Goal: Information Seeking & Learning: Learn about a topic

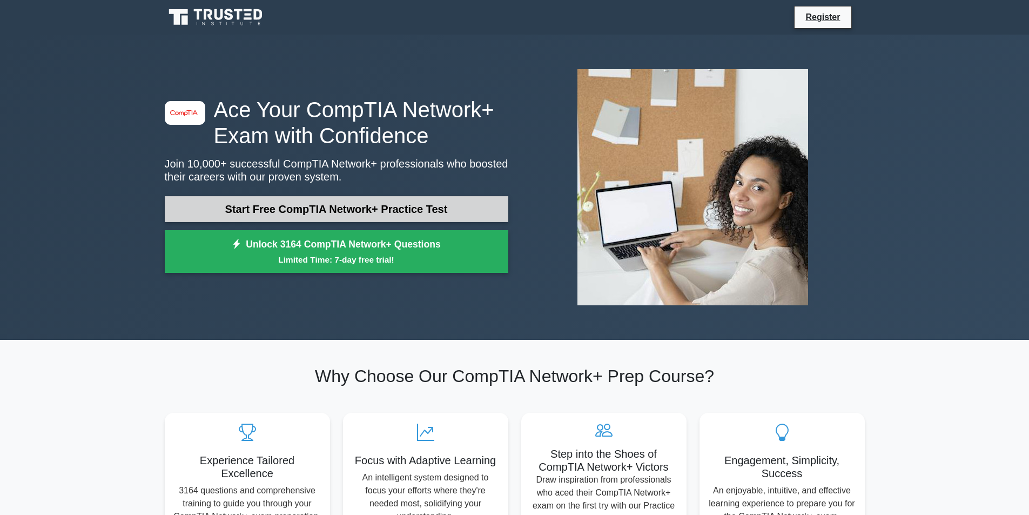
click at [441, 206] on link "Start Free CompTIA Network+ Practice Test" at bounding box center [337, 209] width 344 height 26
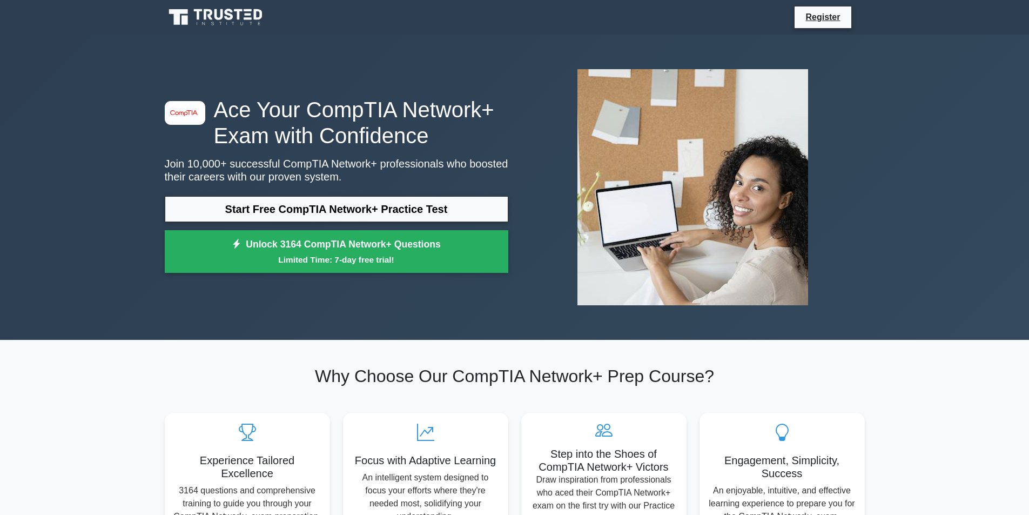
drag, startPoint x: 734, startPoint y: 219, endPoint x: 727, endPoint y: 210, distance: 11.2
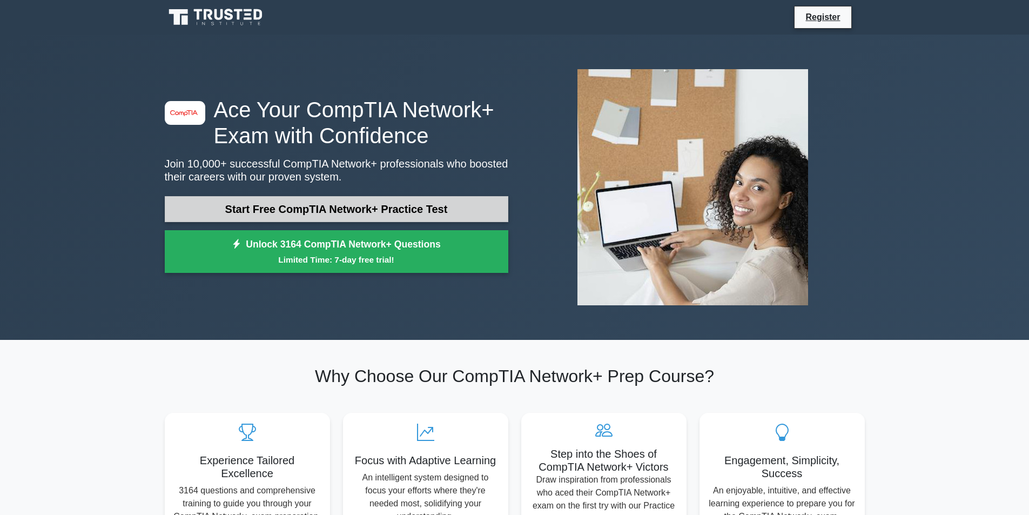
click at [423, 210] on link "Start Free CompTIA Network+ Practice Test" at bounding box center [337, 209] width 344 height 26
click at [429, 220] on link "Start Free CompTIA Network+ Practice Test" at bounding box center [337, 209] width 344 height 26
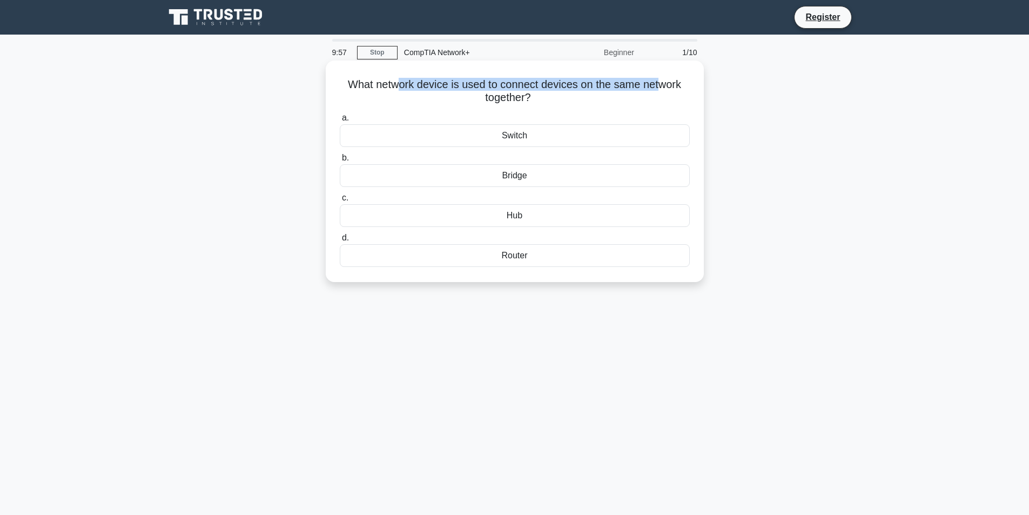
drag, startPoint x: 427, startPoint y: 85, endPoint x: 662, endPoint y: 86, distance: 235.5
click at [662, 86] on h5 "What network device is used to connect devices on the same network together? .s…" at bounding box center [515, 91] width 352 height 27
click at [548, 135] on div "Switch" at bounding box center [515, 135] width 350 height 23
click at [340, 122] on input "a. Switch" at bounding box center [340, 118] width 0 height 7
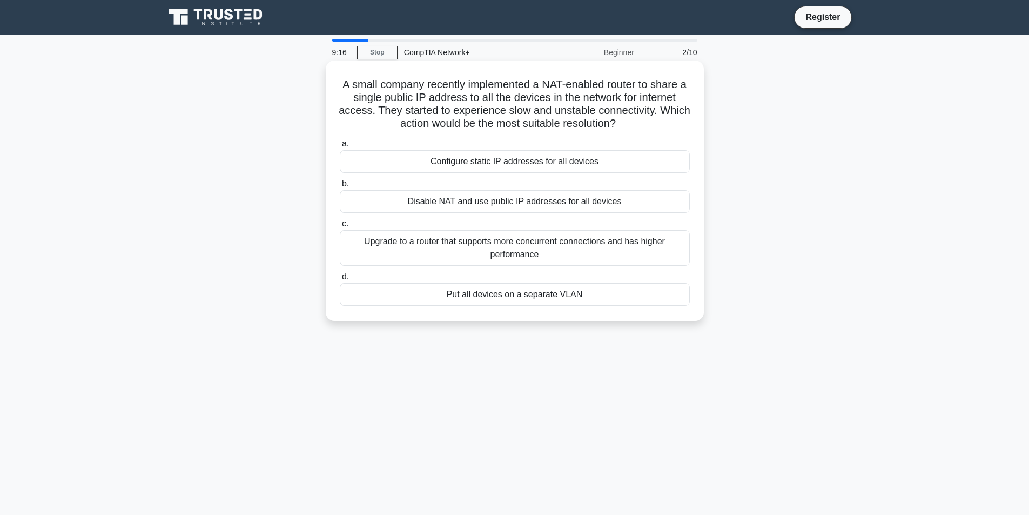
click at [517, 258] on div "Upgrade to a router that supports more concurrent connections and has higher pe…" at bounding box center [515, 248] width 350 height 36
click at [340, 227] on input "c. Upgrade to a router that supports more concurrent connections and has higher…" at bounding box center [340, 223] width 0 height 7
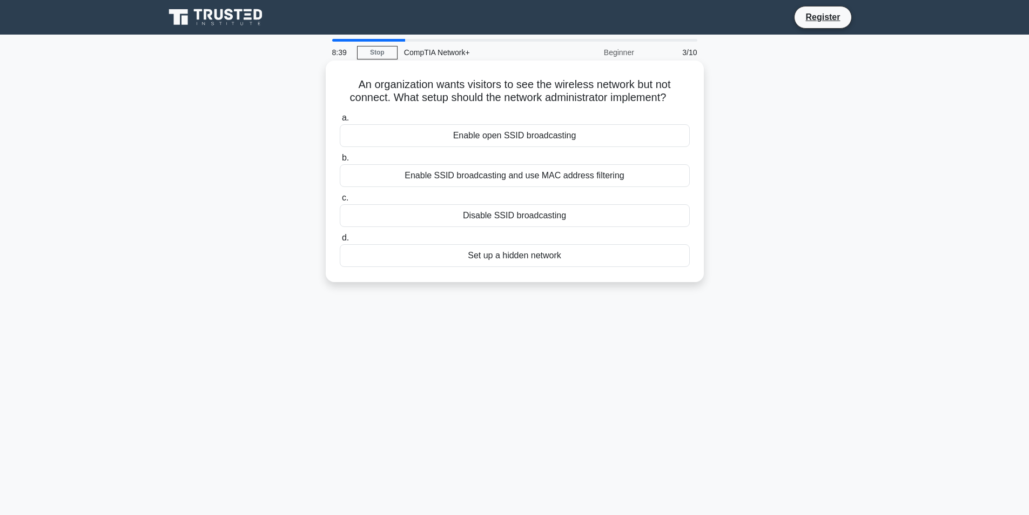
click at [626, 176] on div "Enable SSID broadcasting and use MAC address filtering" at bounding box center [515, 175] width 350 height 23
click at [340, 162] on input "b. Enable SSID broadcasting and use MAC address filtering" at bounding box center [340, 158] width 0 height 7
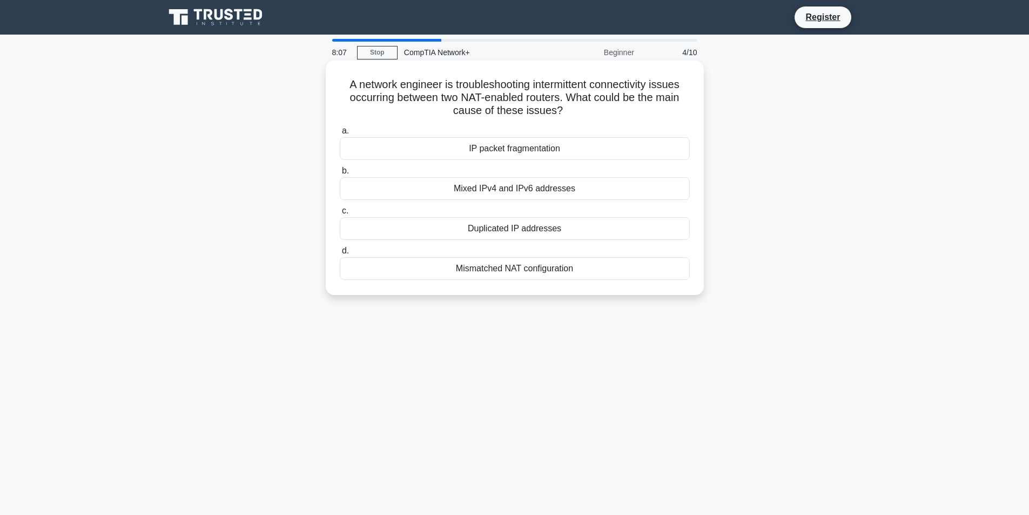
click at [522, 264] on div "Mismatched NAT configuration" at bounding box center [515, 268] width 350 height 23
click at [340, 254] on input "d. Mismatched NAT configuration" at bounding box center [340, 250] width 0 height 7
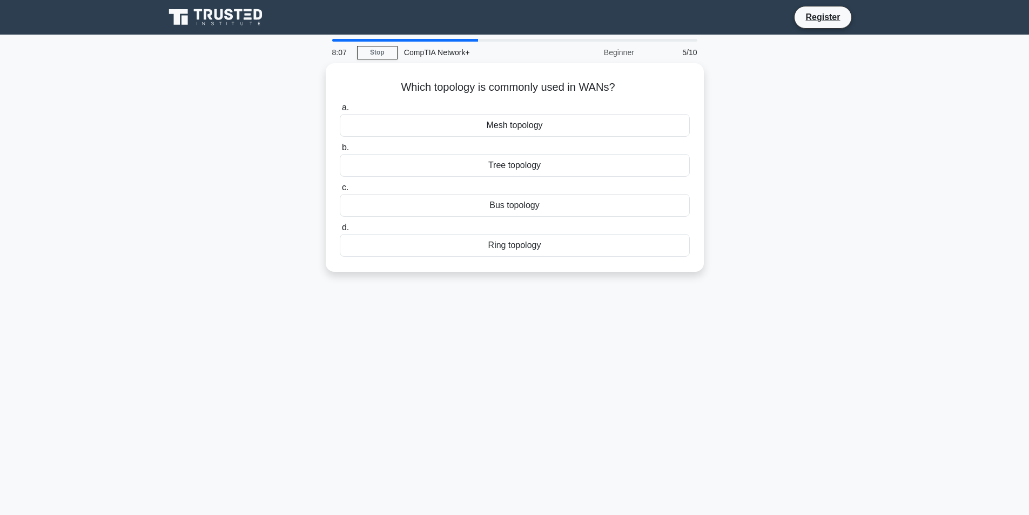
click at [522, 264] on div "Which topology is commonly used in WANs? .spinner_0XTQ{transform-origin:center;…" at bounding box center [515, 168] width 370 height 200
click at [719, 209] on div "Which topology is commonly used in WANs? .spinner_0XTQ{transform-origin:center;…" at bounding box center [514, 173] width 713 height 221
drag, startPoint x: 560, startPoint y: 130, endPoint x: 459, endPoint y: 124, distance: 101.2
click at [459, 124] on div "Mesh topology" at bounding box center [515, 122] width 350 height 23
drag, startPoint x: 569, startPoint y: 159, endPoint x: 400, endPoint y: 177, distance: 170.0
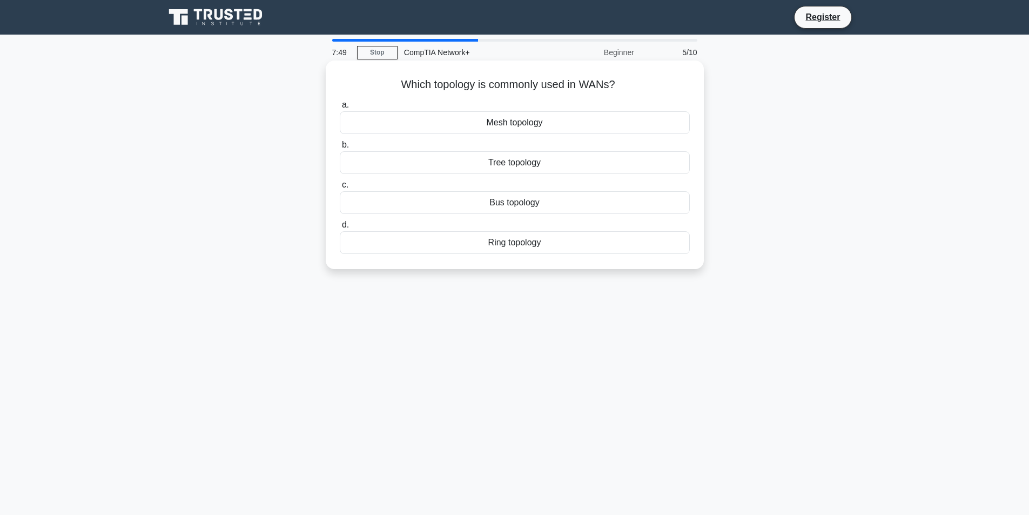
click at [400, 177] on div "a. Mesh topology b. Tree topology c. d." at bounding box center [514, 176] width 363 height 160
click at [285, 158] on div "Which topology is commonly used in WANs? .spinner_0XTQ{transform-origin:center;…" at bounding box center [514, 173] width 713 height 221
drag, startPoint x: 475, startPoint y: 165, endPoint x: 557, endPoint y: 163, distance: 82.1
click at [557, 163] on div "Tree topology" at bounding box center [515, 162] width 350 height 23
click at [552, 201] on div "Bus topology" at bounding box center [515, 202] width 350 height 23
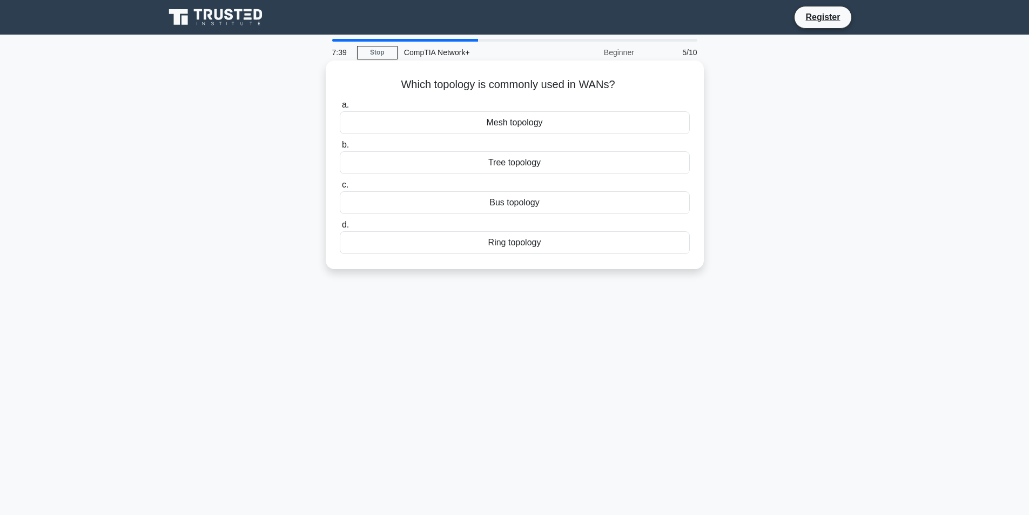
click at [340, 189] on input "c. Bus topology" at bounding box center [340, 185] width 0 height 7
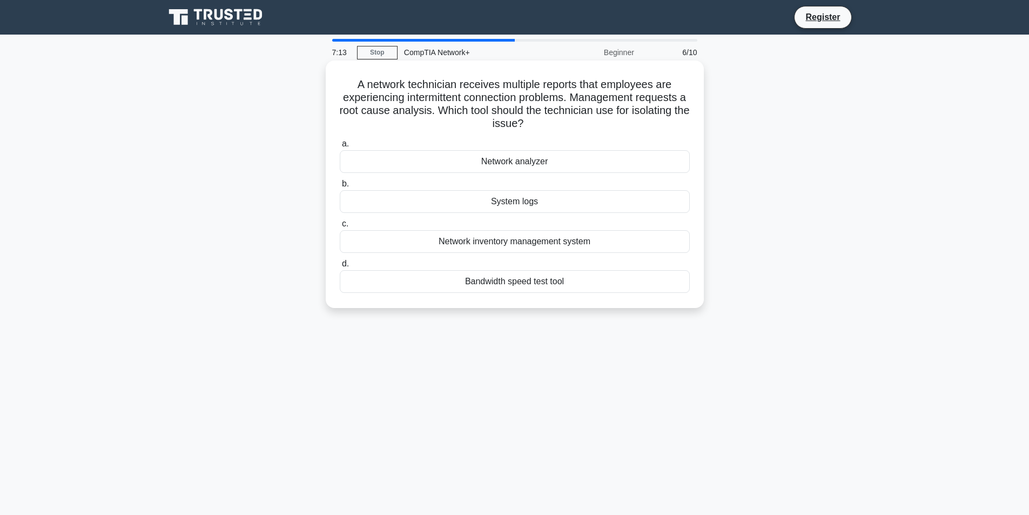
click at [553, 203] on div "System logs" at bounding box center [515, 201] width 350 height 23
click at [340, 187] on input "b. System logs" at bounding box center [340, 183] width 0 height 7
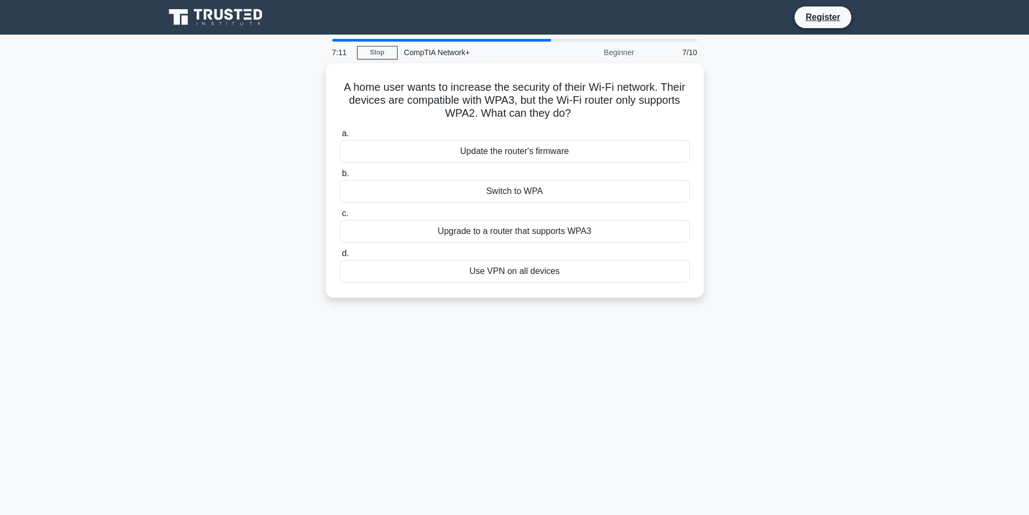
click at [553, 203] on div "a. Update the router's firmware b. Switch to WPA c." at bounding box center [514, 205] width 363 height 160
click at [517, 151] on div "Update the router's firmware" at bounding box center [515, 148] width 350 height 23
click at [340, 135] on input "a. Update the router's firmware" at bounding box center [340, 130] width 0 height 7
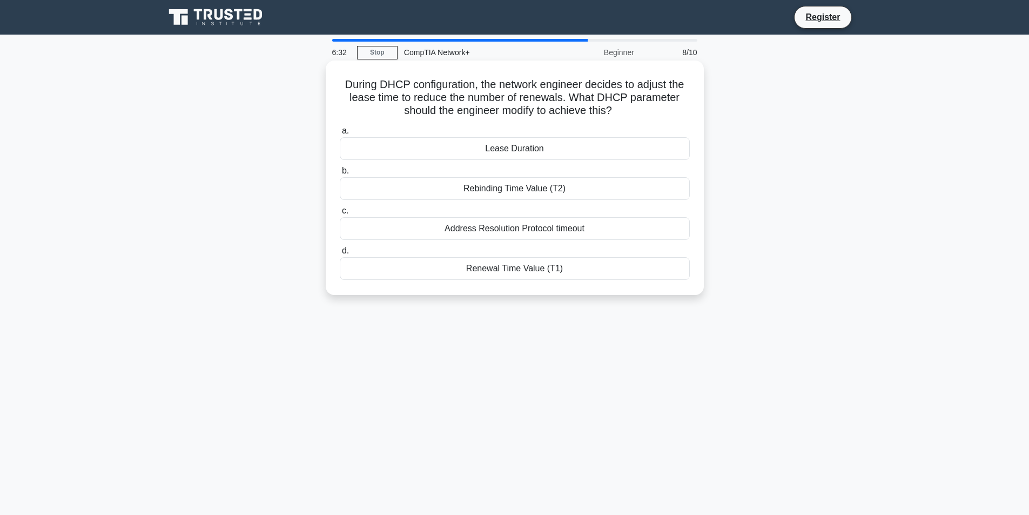
click at [533, 153] on div "Lease Duration" at bounding box center [515, 148] width 350 height 23
click at [340, 135] on input "a. Lease Duration" at bounding box center [340, 130] width 0 height 7
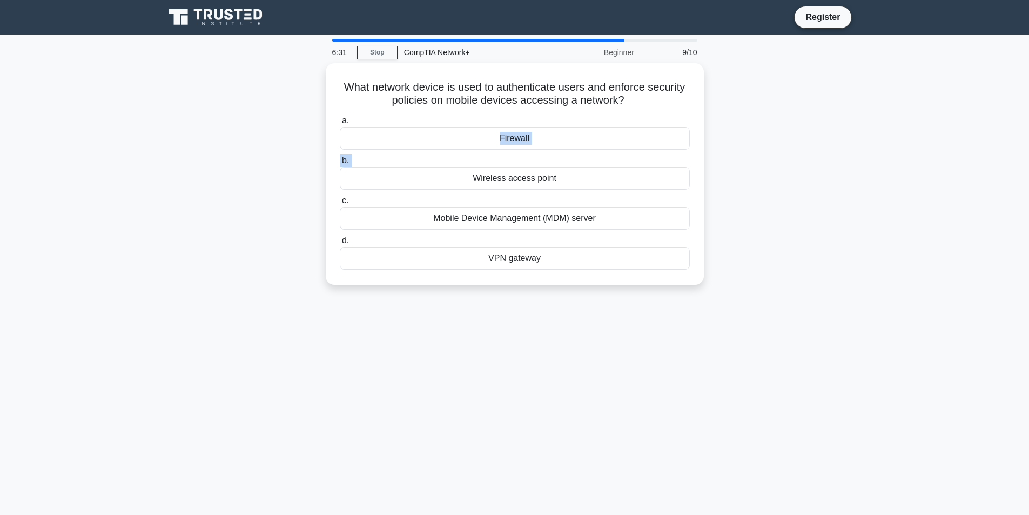
drag, startPoint x: 533, startPoint y: 153, endPoint x: 723, endPoint y: 123, distance: 192.5
click at [687, 123] on div "a. Firewall b. Wireless access point c. d." at bounding box center [514, 192] width 363 height 160
click at [723, 123] on div "What network device is used to authenticate users and enforce security policies…" at bounding box center [514, 180] width 713 height 234
click at [548, 141] on div "Firewall" at bounding box center [515, 135] width 350 height 23
click at [340, 122] on input "a. Firewall" at bounding box center [340, 118] width 0 height 7
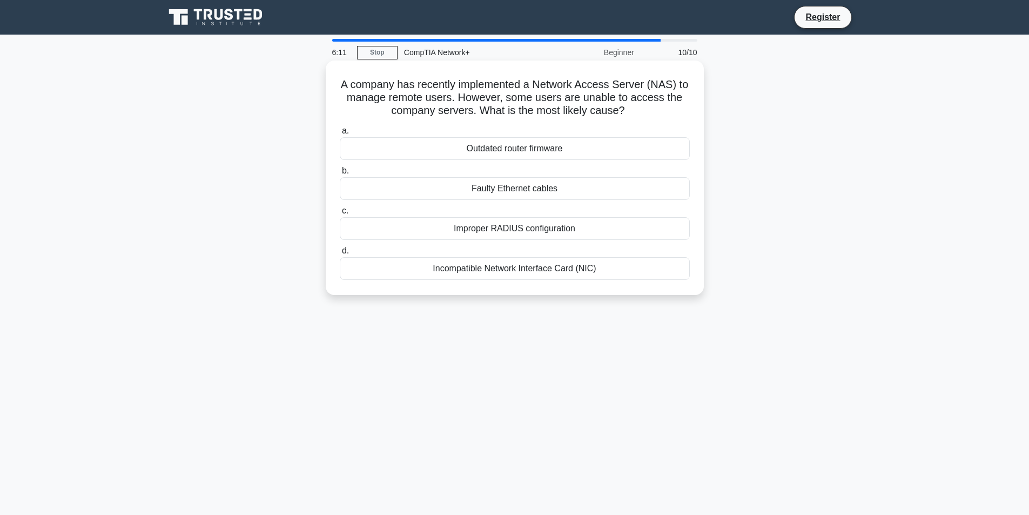
click at [600, 221] on div "Improper RADIUS configuration" at bounding box center [515, 228] width 350 height 23
click at [340, 214] on input "c. Improper RADIUS configuration" at bounding box center [340, 210] width 0 height 7
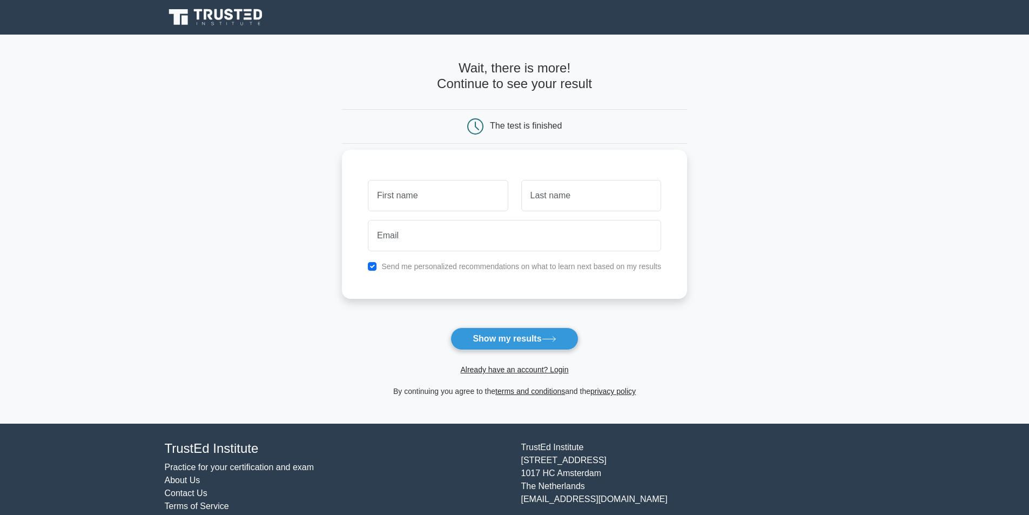
click at [429, 193] on input "text" at bounding box center [438, 195] width 140 height 31
click at [554, 205] on input "text" at bounding box center [591, 195] width 140 height 31
click at [478, 204] on input "text" at bounding box center [438, 195] width 140 height 31
click at [443, 197] on input "text" at bounding box center [438, 195] width 140 height 31
click at [536, 158] on div "Send me personalized recommendations on what to learn next based on my results" at bounding box center [514, 224] width 345 height 149
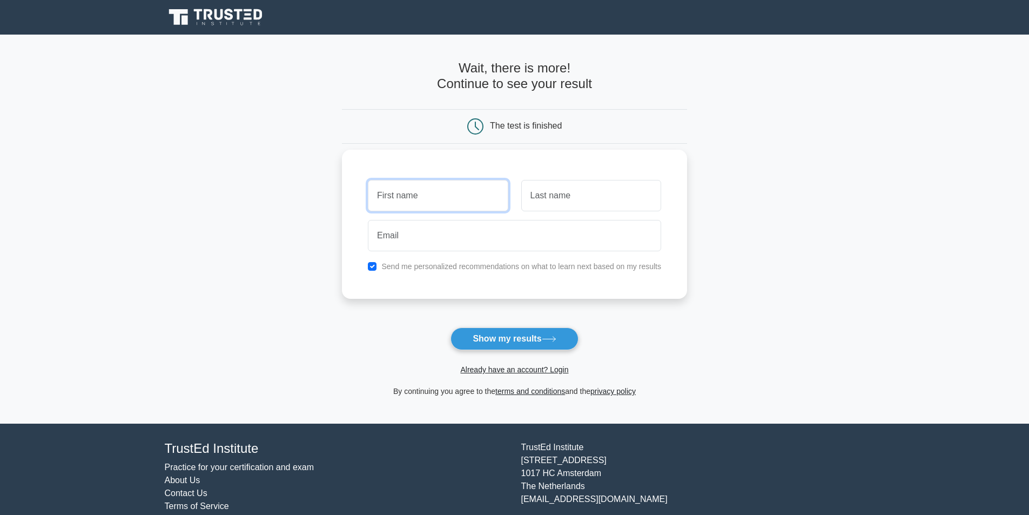
click at [451, 193] on input "text" at bounding box center [438, 195] width 140 height 31
click at [444, 196] on input "text" at bounding box center [438, 195] width 140 height 31
type input "m"
click at [549, 193] on input "text" at bounding box center [591, 195] width 140 height 31
type input "m"
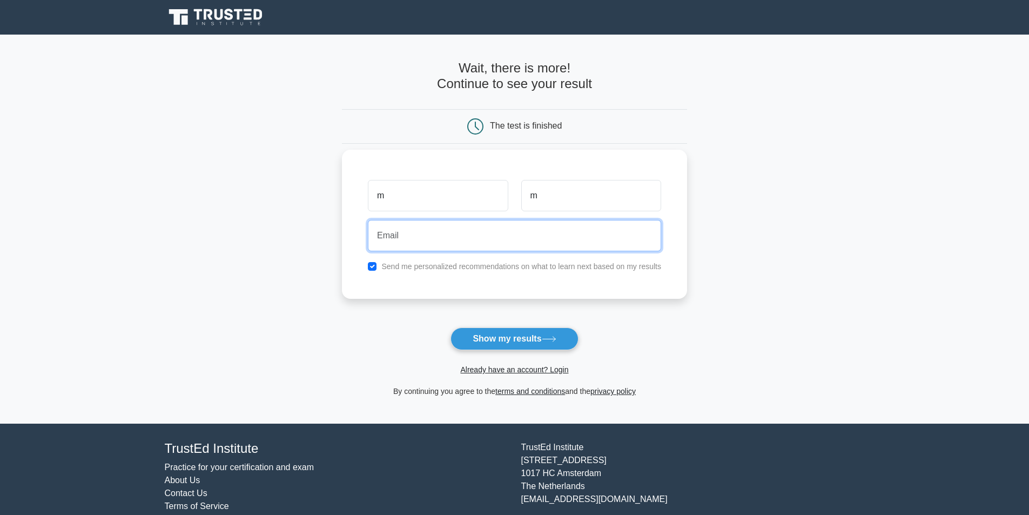
click at [466, 239] on input "email" at bounding box center [514, 235] width 293 height 31
type input "melissa.sakipom@gmail.com"
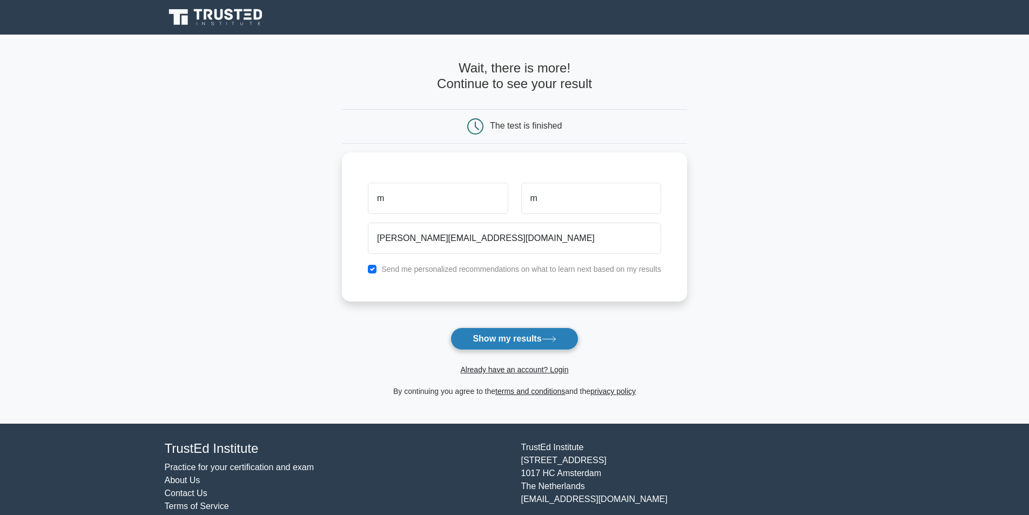
click at [485, 328] on button "Show my results" at bounding box center [514, 338] width 127 height 23
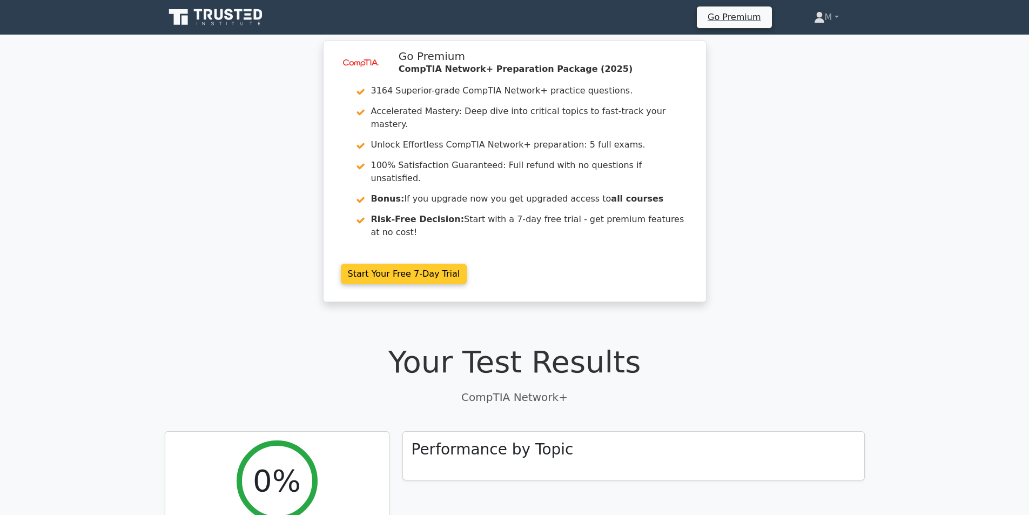
scroll to position [162, 0]
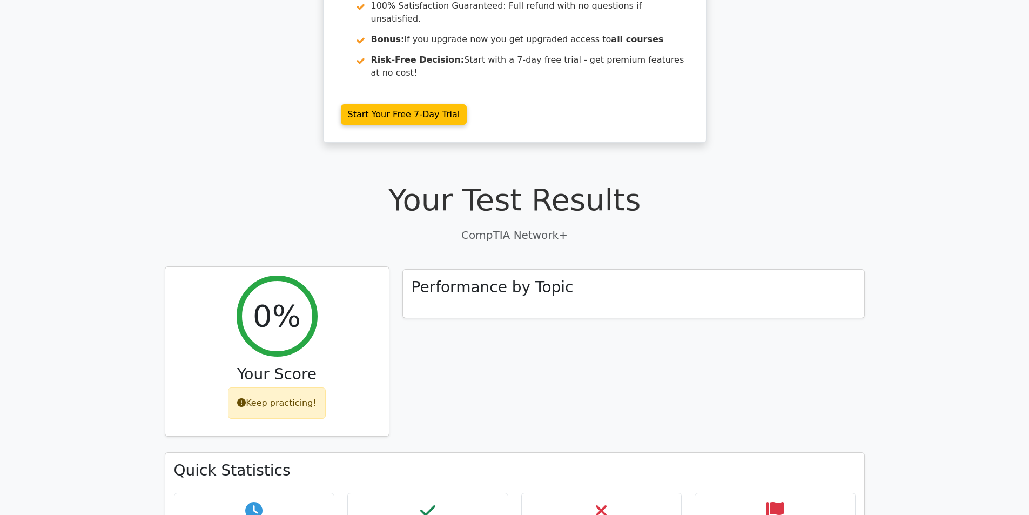
click at [282, 387] on div "Keep practicing!" at bounding box center [277, 402] width 98 height 31
click at [279, 298] on h2 "0%" at bounding box center [277, 316] width 48 height 36
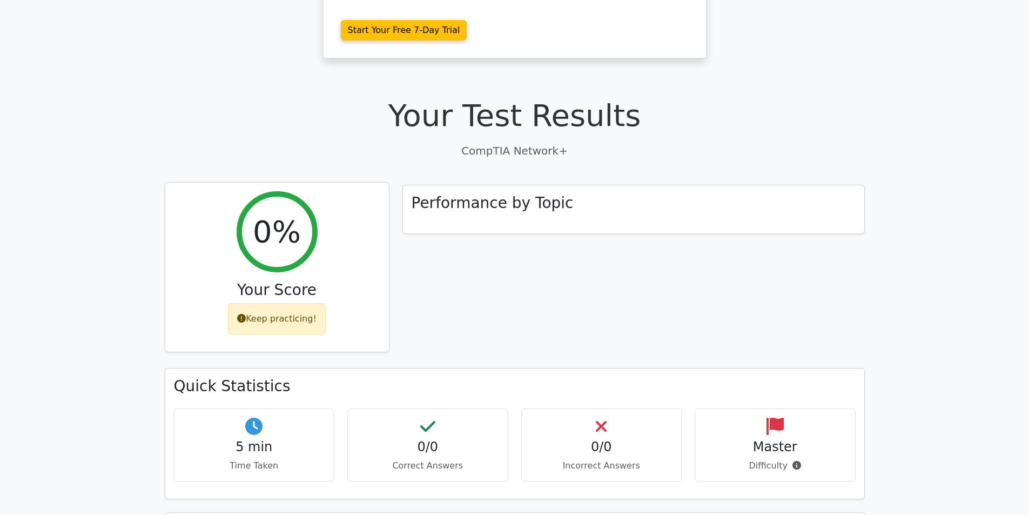
scroll to position [324, 0]
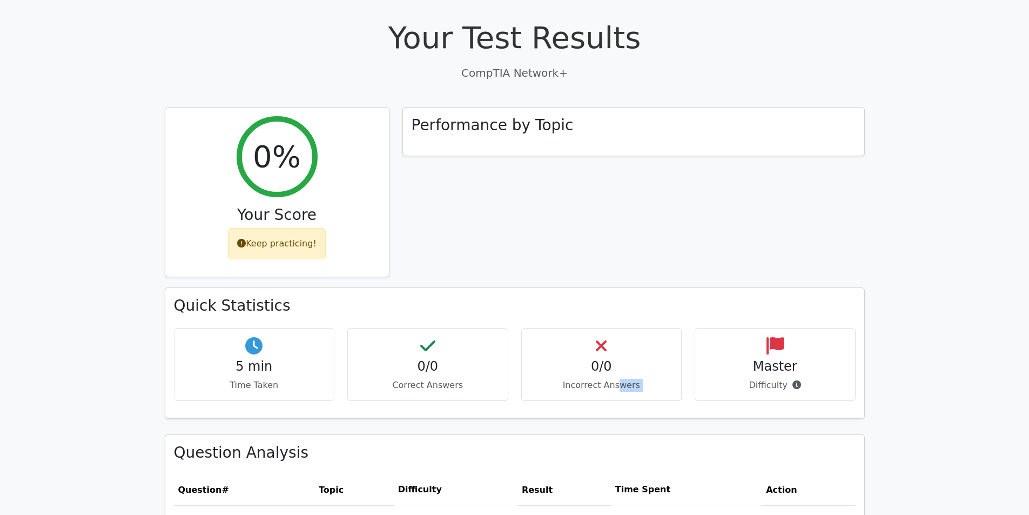
drag, startPoint x: 616, startPoint y: 339, endPoint x: 713, endPoint y: 328, distance: 96.8
click at [713, 328] on div "5 min Time Taken 0/0 Correct Answers 0/0 Incorrect Answers Master" at bounding box center [514, 369] width 695 height 82
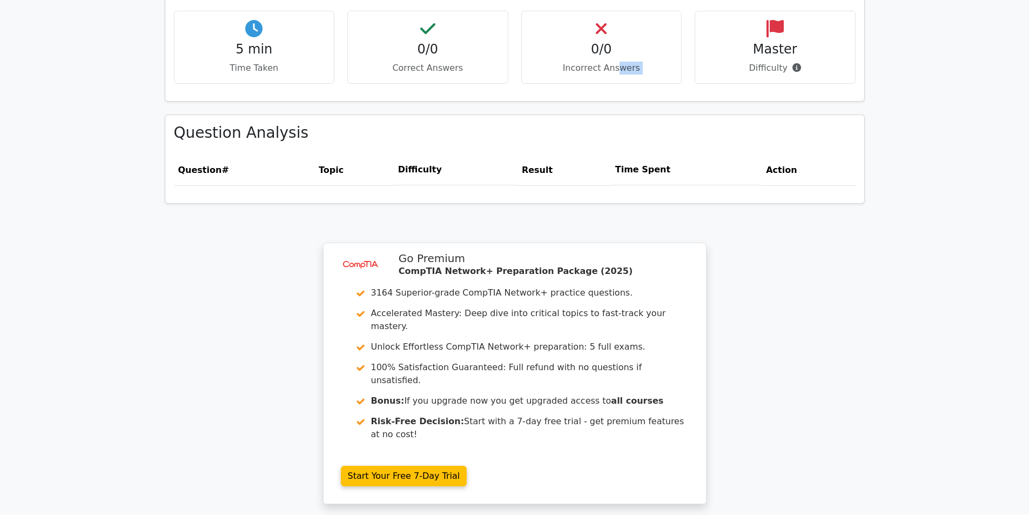
scroll to position [648, 0]
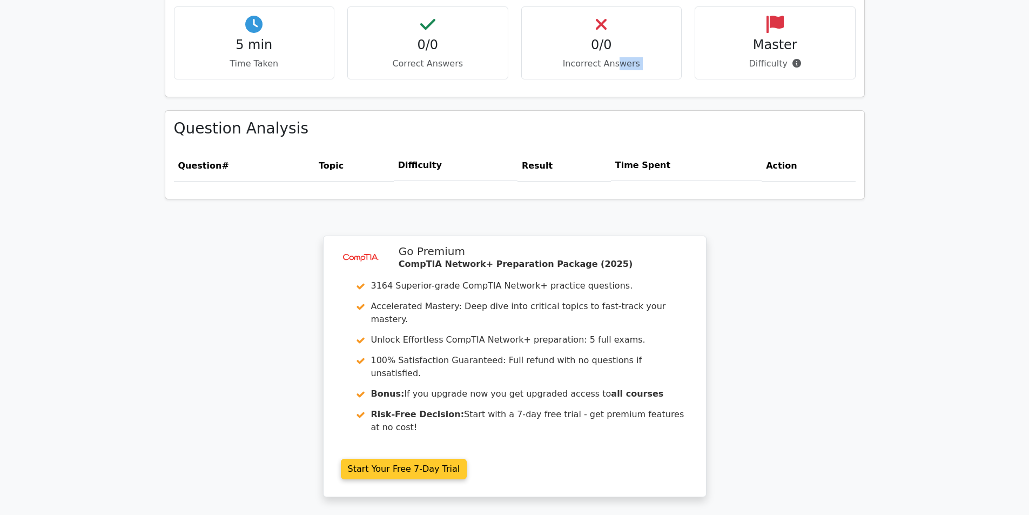
click at [467, 459] on link "Start Your Free 7-Day Trial" at bounding box center [404, 469] width 126 height 21
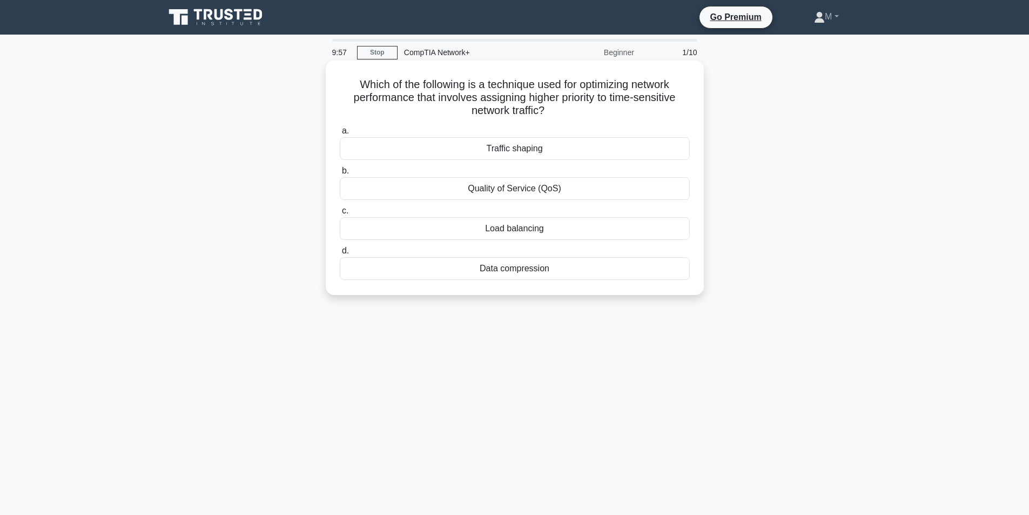
drag, startPoint x: 358, startPoint y: 88, endPoint x: 596, endPoint y: 266, distance: 297.1
click at [596, 266] on div "Which of the following is a technique used for optimizing network performance t…" at bounding box center [515, 178] width 370 height 226
click at [586, 186] on div "Quality of Service (QoS)" at bounding box center [515, 188] width 350 height 23
click at [340, 174] on input "b. Quality of Service (QoS)" at bounding box center [340, 170] width 0 height 7
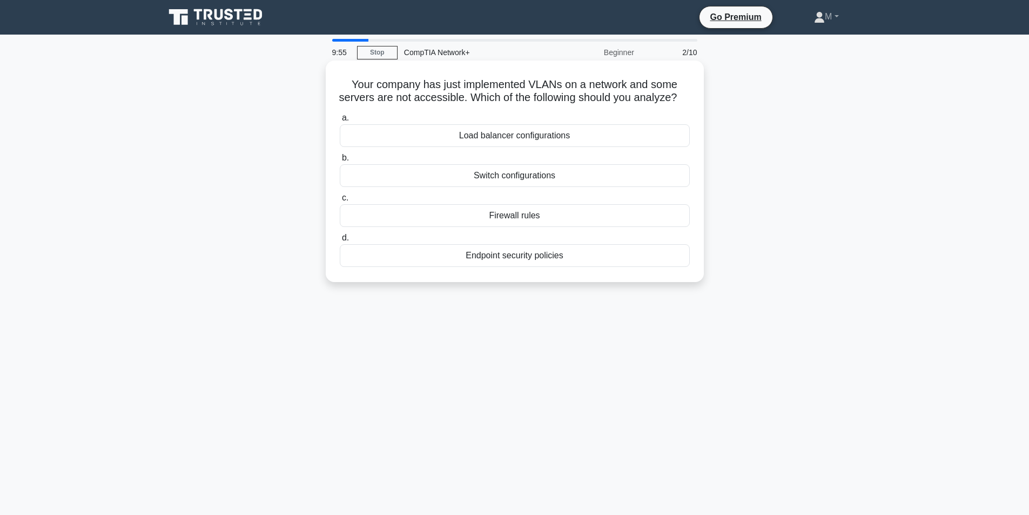
click at [585, 187] on div "Switch configurations" at bounding box center [515, 175] width 350 height 23
click at [340, 162] on input "b. Switch configurations" at bounding box center [340, 158] width 0 height 7
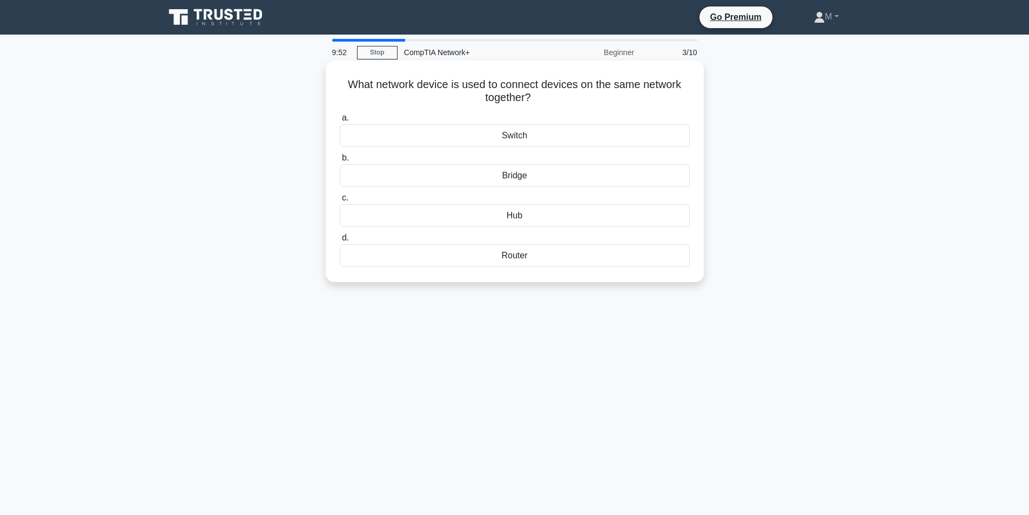
click at [531, 138] on div "Switch" at bounding box center [515, 135] width 350 height 23
click at [340, 122] on input "a. Switch" at bounding box center [340, 118] width 0 height 7
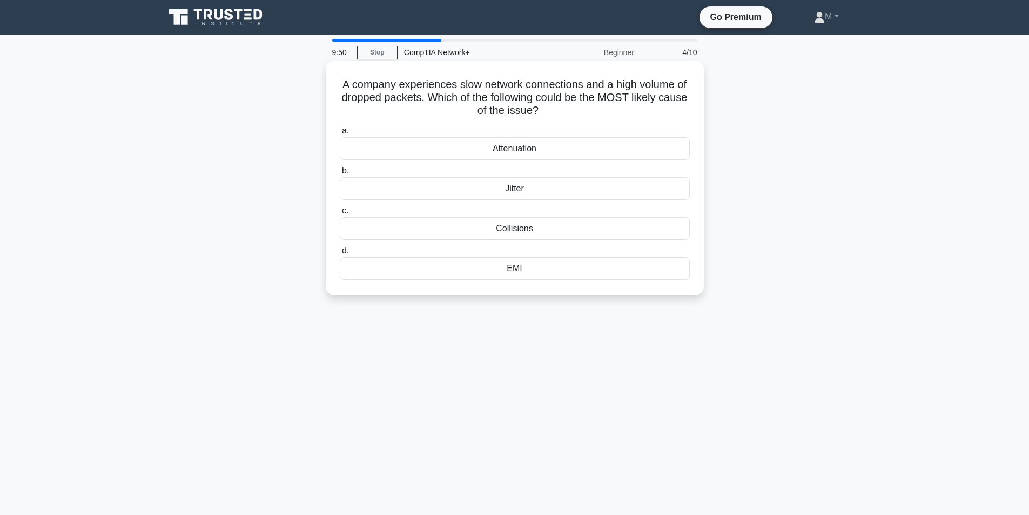
click at [466, 145] on div "Attenuation" at bounding box center [515, 148] width 350 height 23
click at [340, 135] on input "a. Attenuation" at bounding box center [340, 130] width 0 height 7
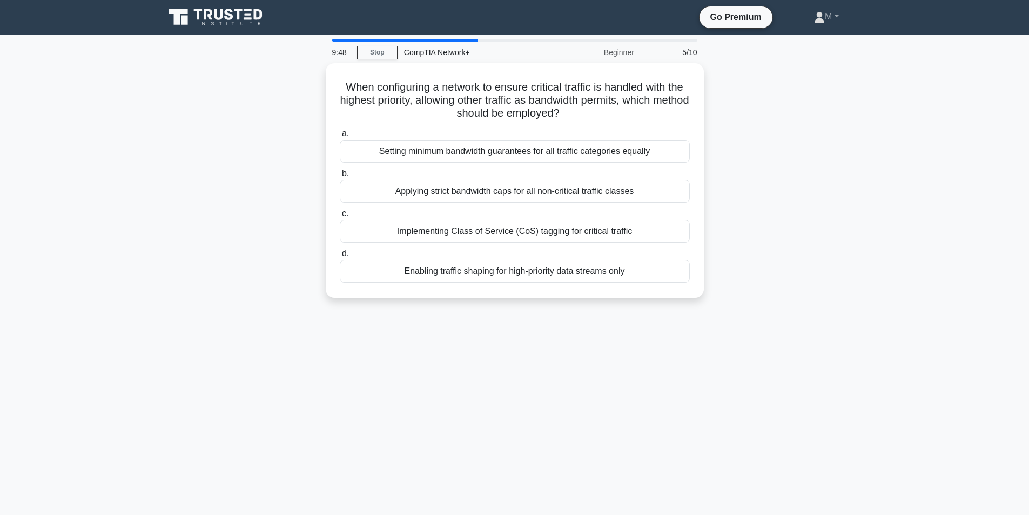
click at [466, 145] on div "Setting minimum bandwidth guarantees for all traffic categories equally" at bounding box center [515, 151] width 350 height 23
click at [340, 137] on input "a. Setting minimum bandwidth guarantees for all traffic categories equally" at bounding box center [340, 133] width 0 height 7
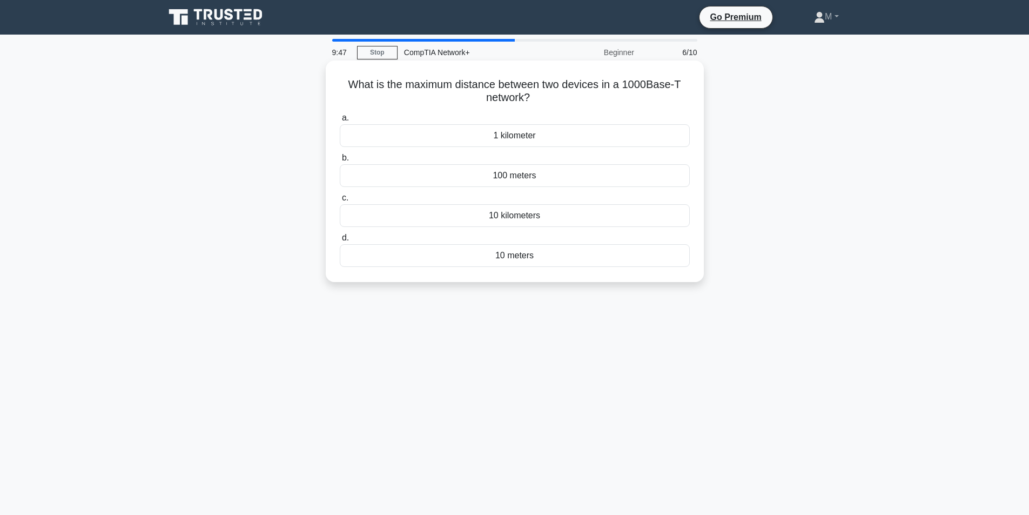
click at [480, 135] on div "1 kilometer" at bounding box center [515, 135] width 350 height 23
click at [340, 122] on input "a. 1 kilometer" at bounding box center [340, 118] width 0 height 7
click at [412, 138] on div "Quality of Service (QoS)" at bounding box center [515, 135] width 350 height 23
click at [340, 122] on input "a. Quality of Service (QoS)" at bounding box center [340, 118] width 0 height 7
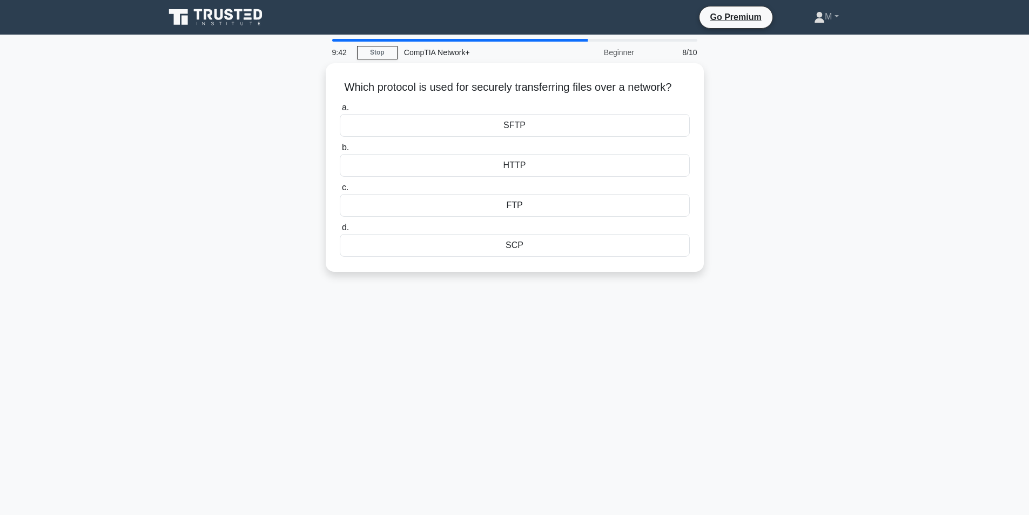
click at [412, 137] on div "SFTP" at bounding box center [515, 125] width 350 height 23
click at [340, 111] on input "a. SFTP" at bounding box center [340, 107] width 0 height 7
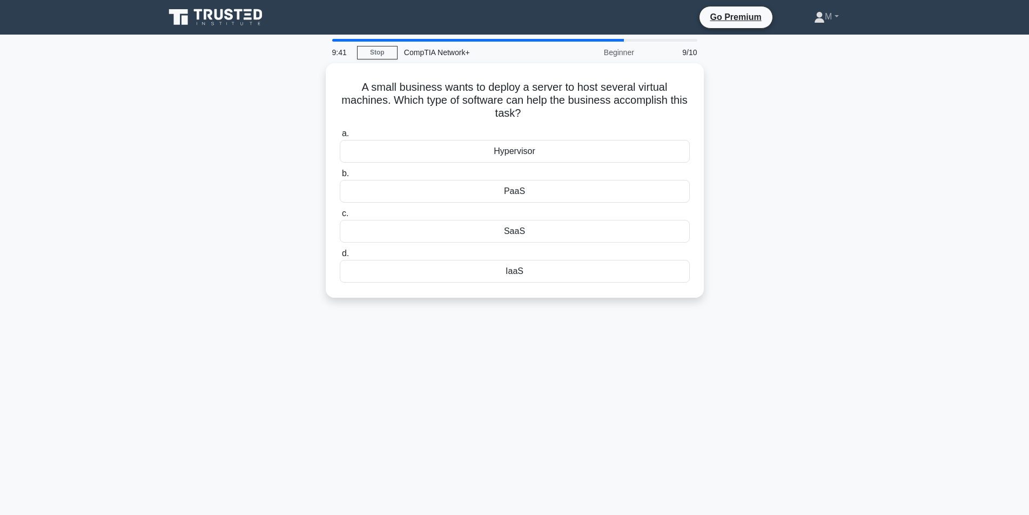
click at [412, 140] on div "Hypervisor" at bounding box center [515, 151] width 350 height 23
click at [340, 137] on input "a. Hypervisor" at bounding box center [340, 133] width 0 height 7
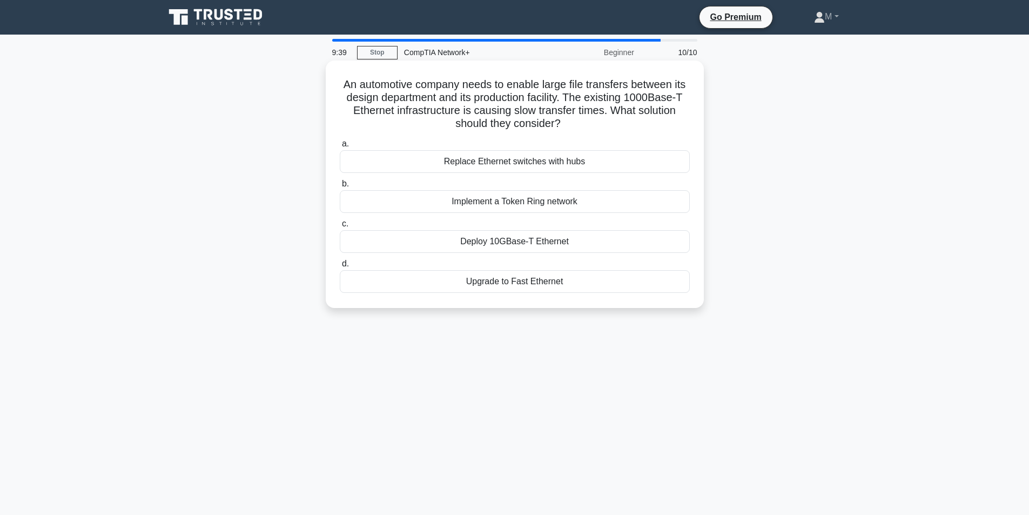
click at [426, 159] on div "Replace Ethernet switches with hubs" at bounding box center [515, 161] width 350 height 23
click at [340, 147] on input "a. Replace Ethernet switches with hubs" at bounding box center [340, 143] width 0 height 7
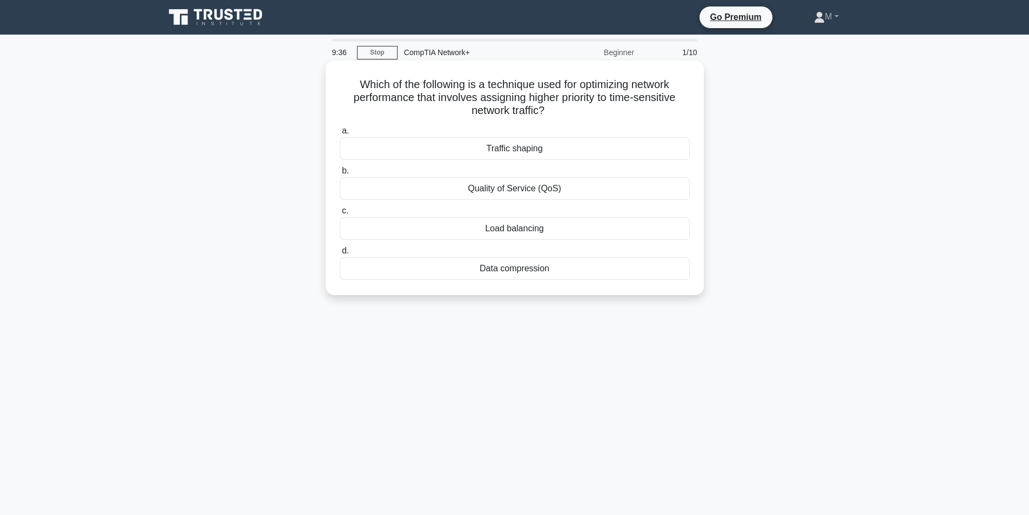
click at [508, 163] on div "a. Traffic shaping b. Quality of Service (QoS) c. d." at bounding box center [514, 202] width 363 height 160
click at [507, 163] on div "a. Traffic shaping b. Quality of Service (QoS) c. d." at bounding box center [514, 202] width 363 height 160
click at [513, 160] on div "Traffic shaping" at bounding box center [515, 148] width 350 height 23
click at [340, 135] on input "a. Traffic shaping" at bounding box center [340, 130] width 0 height 7
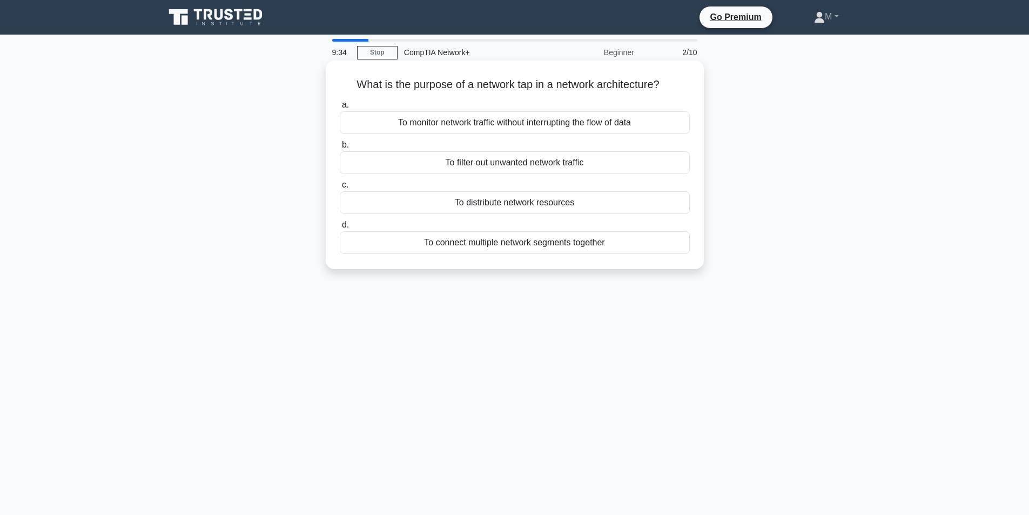
click at [535, 141] on label "b. To filter out unwanted network traffic" at bounding box center [515, 156] width 350 height 36
click at [340, 142] on input "b. To filter out unwanted network traffic" at bounding box center [340, 145] width 0 height 7
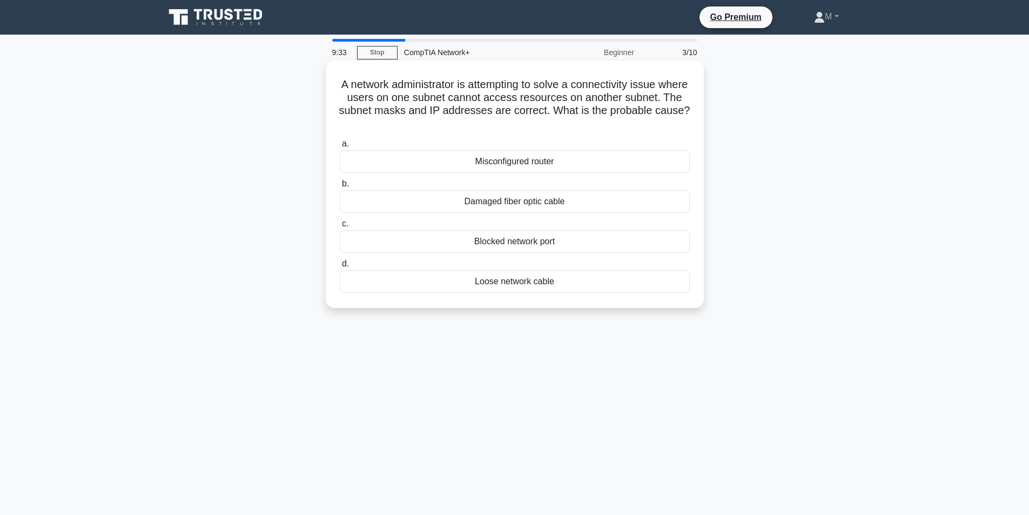
click at [534, 155] on div "Misconfigured router" at bounding box center [515, 161] width 350 height 23
click at [340, 147] on input "a. Misconfigured router" at bounding box center [340, 143] width 0 height 7
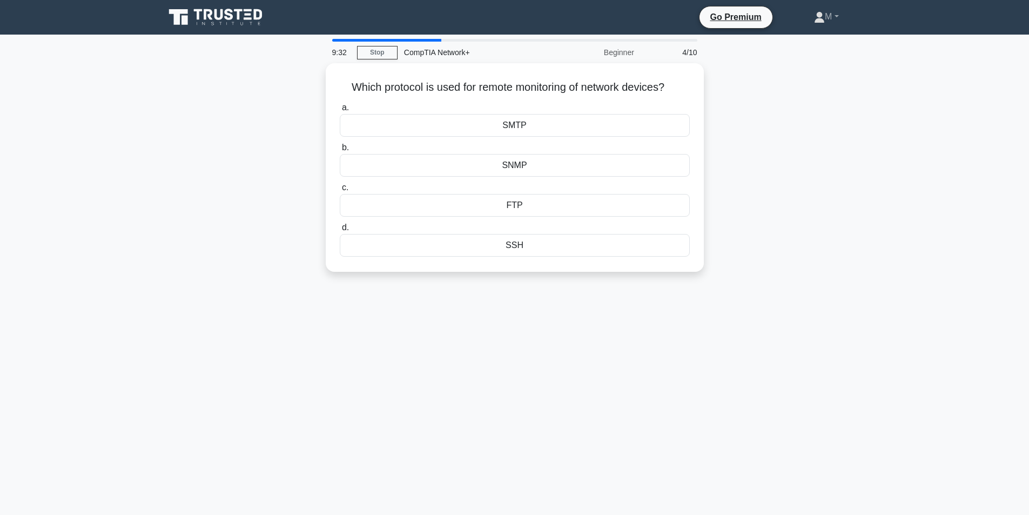
click at [534, 155] on div "SNMP" at bounding box center [515, 165] width 350 height 23
click at [340, 151] on input "b. SNMP" at bounding box center [340, 147] width 0 height 7
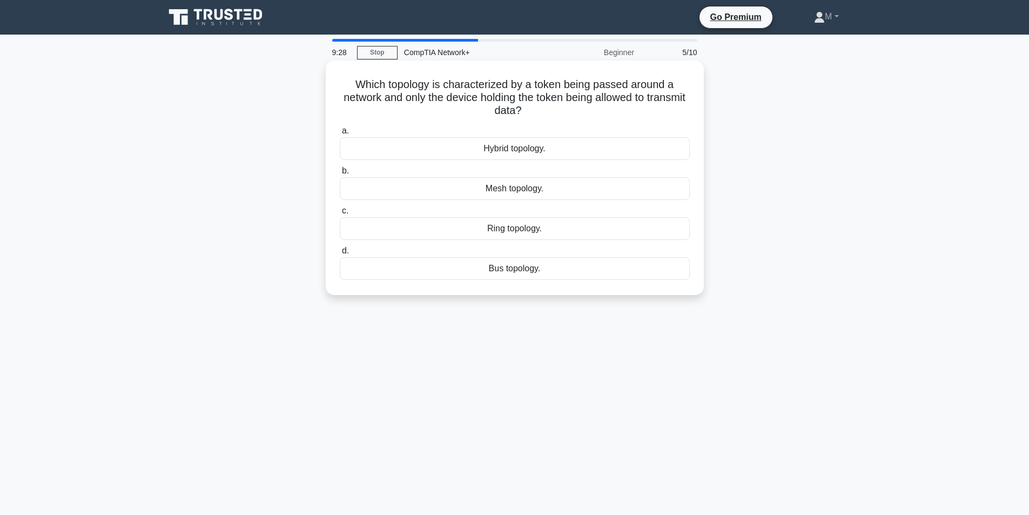
drag, startPoint x: 570, startPoint y: 321, endPoint x: 343, endPoint y: 75, distance: 335.3
click at [343, 75] on div "9:28 Stop CompTIA Network+ Beginner 5/10 Which topology is characterized by a t…" at bounding box center [514, 309] width 713 height 540
click at [535, 144] on div "Hybrid topology." at bounding box center [515, 148] width 350 height 23
click at [340, 135] on input "a. Hybrid topology." at bounding box center [340, 130] width 0 height 7
